Goal: Transaction & Acquisition: Register for event/course

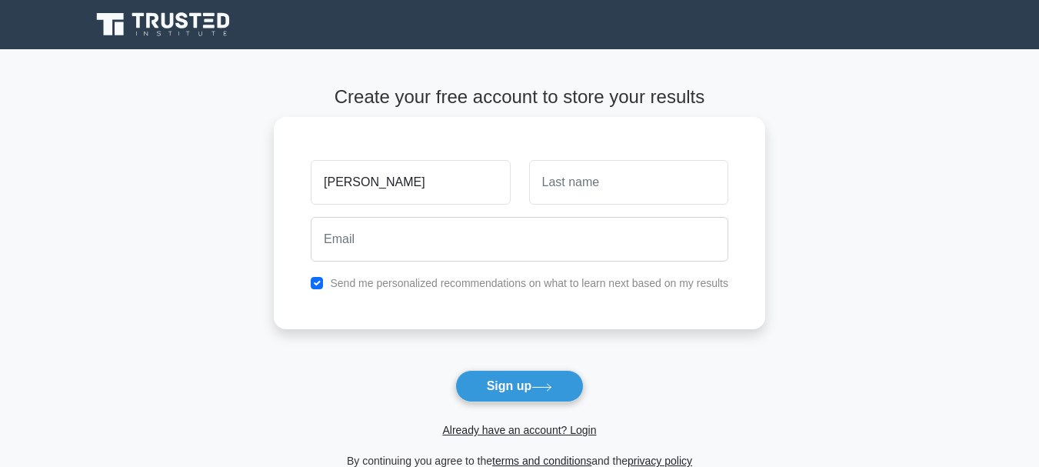
type input "[PERSON_NAME]"
click at [571, 183] on input "text" at bounding box center [628, 182] width 199 height 45
type input "Mwiseneza"
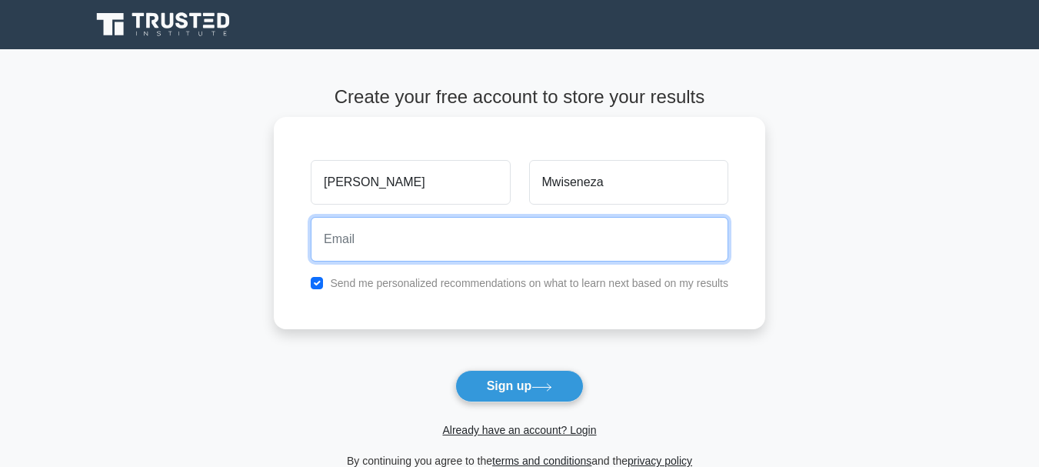
click at [521, 242] on input "email" at bounding box center [520, 239] width 418 height 45
type input "[EMAIL_ADDRESS][DOMAIN_NAME]"
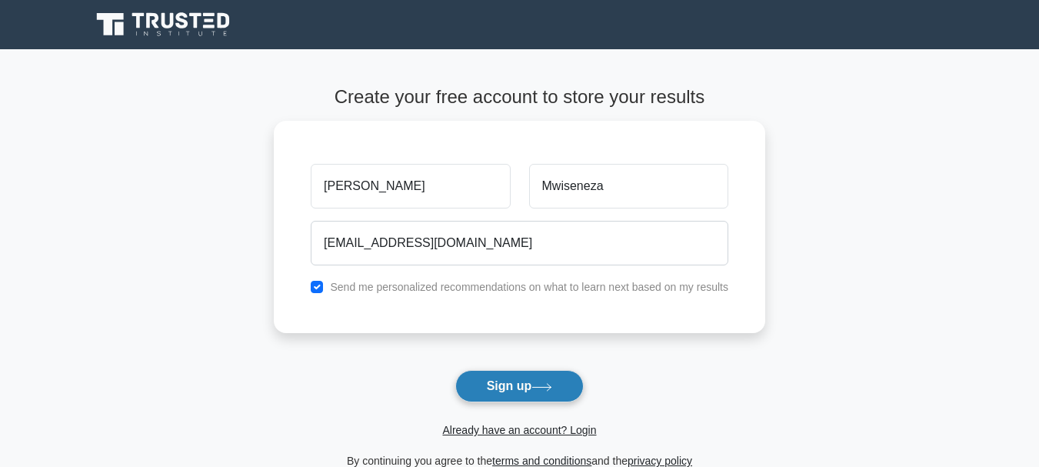
click at [501, 381] on button "Sign up" at bounding box center [519, 386] width 129 height 32
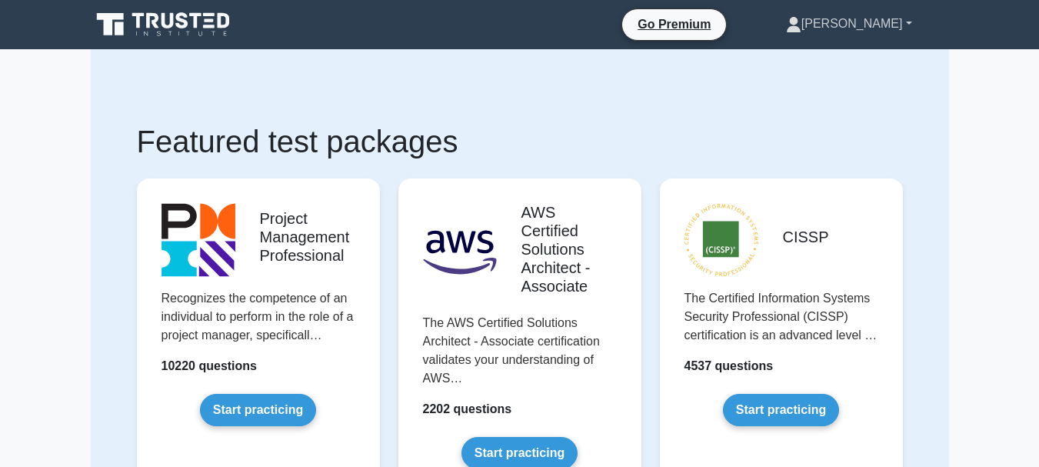
click at [800, 30] on icon at bounding box center [794, 29] width 14 height 6
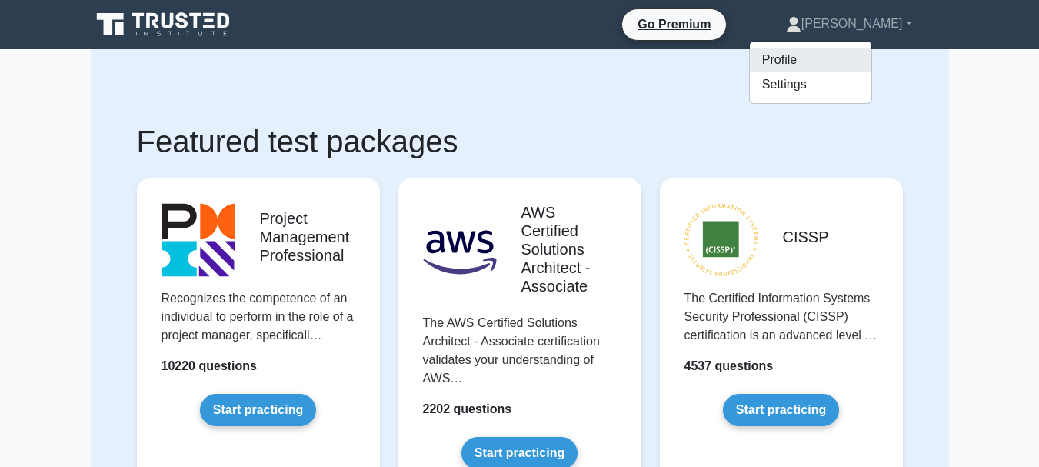
click at [810, 58] on link "Profile" at bounding box center [810, 60] width 121 height 25
